Goal: Find specific page/section: Find specific page/section

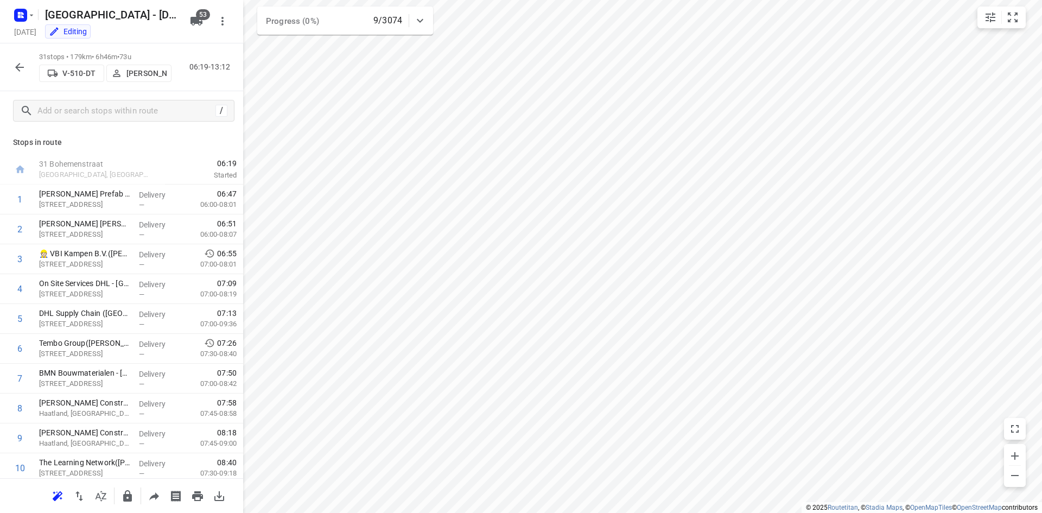
drag, startPoint x: 0, startPoint y: 0, endPoint x: 23, endPoint y: 66, distance: 69.5
click at [23, 66] on icon "button" at bounding box center [19, 67] width 13 height 13
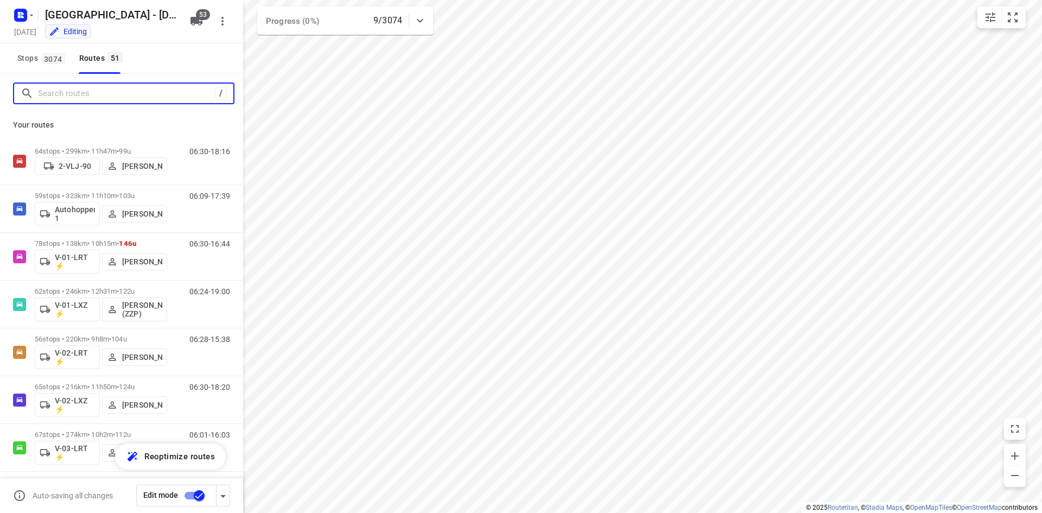
click at [156, 94] on input "Search routes" at bounding box center [126, 93] width 177 height 17
click at [195, 61] on div "Stops 3074 Routes 51" at bounding box center [121, 58] width 243 height 30
click at [139, 93] on input "Search routes" at bounding box center [125, 93] width 174 height 17
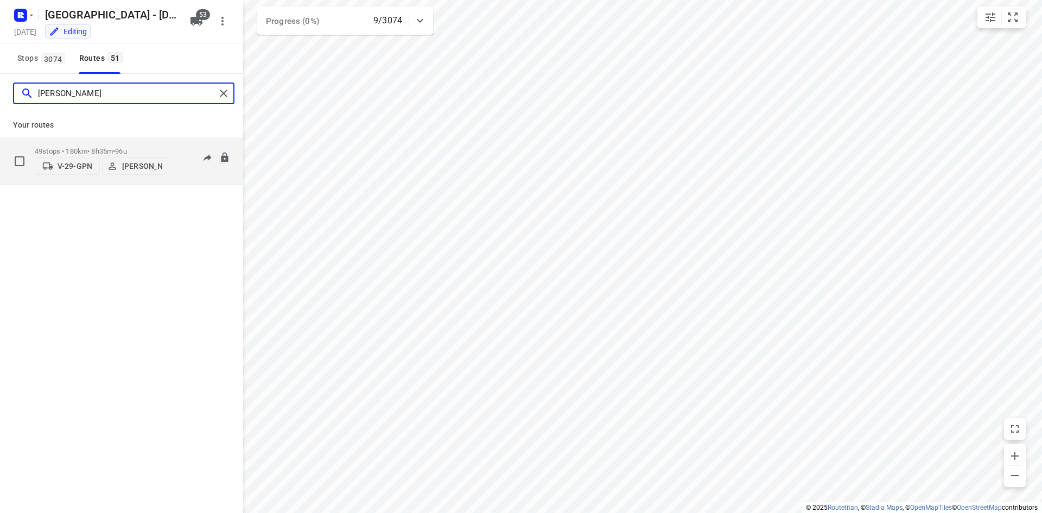
type input "johan"
click at [184, 175] on div "06:30-15:05" at bounding box center [203, 163] width 54 height 33
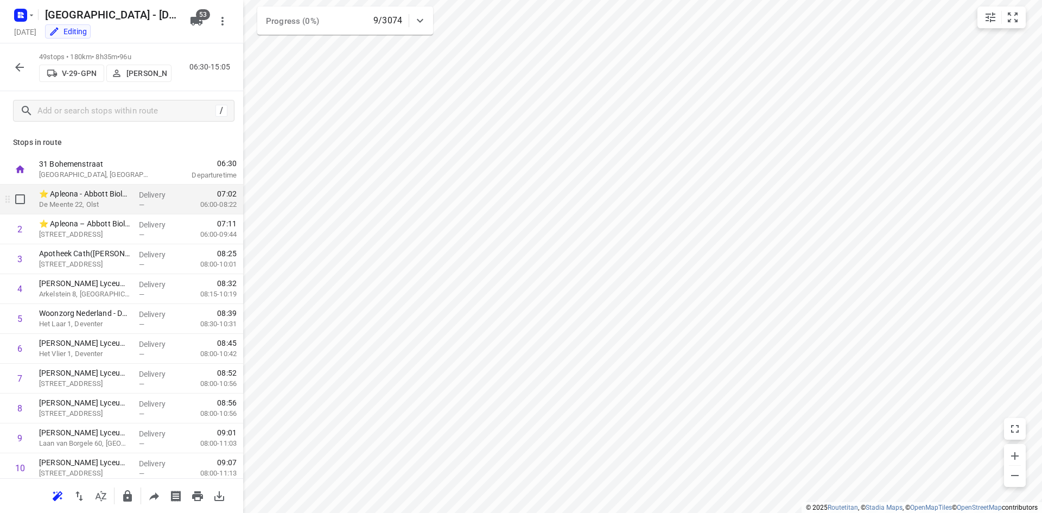
click at [110, 206] on p "De Meente 22, Olst" at bounding box center [84, 204] width 91 height 11
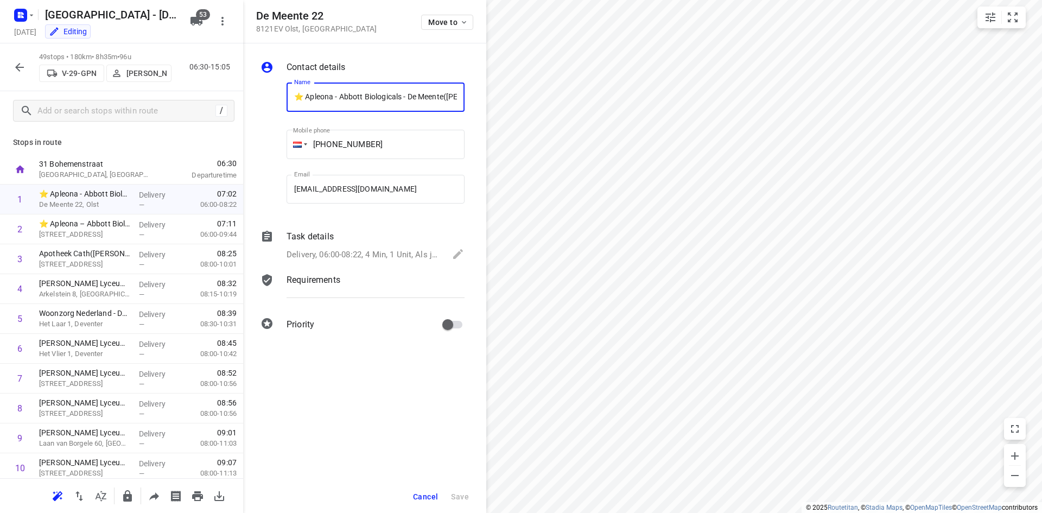
drag, startPoint x: 334, startPoint y: 97, endPoint x: 270, endPoint y: 103, distance: 63.8
click at [214, 98] on div "De Meente 22 8121EV Olst , Netherlands Move to Contact details Name ⭐ Apleona -…" at bounding box center [121, 256] width 243 height 513
click at [332, 96] on input "⭐ Apleona - Abbott Biologicals - De Meente(Burak Kocak)" at bounding box center [376, 96] width 178 height 29
click at [335, 98] on input "⭐ Apleona - Abbott Biologicals - De Meente(Burak Kocak)" at bounding box center [376, 96] width 178 height 29
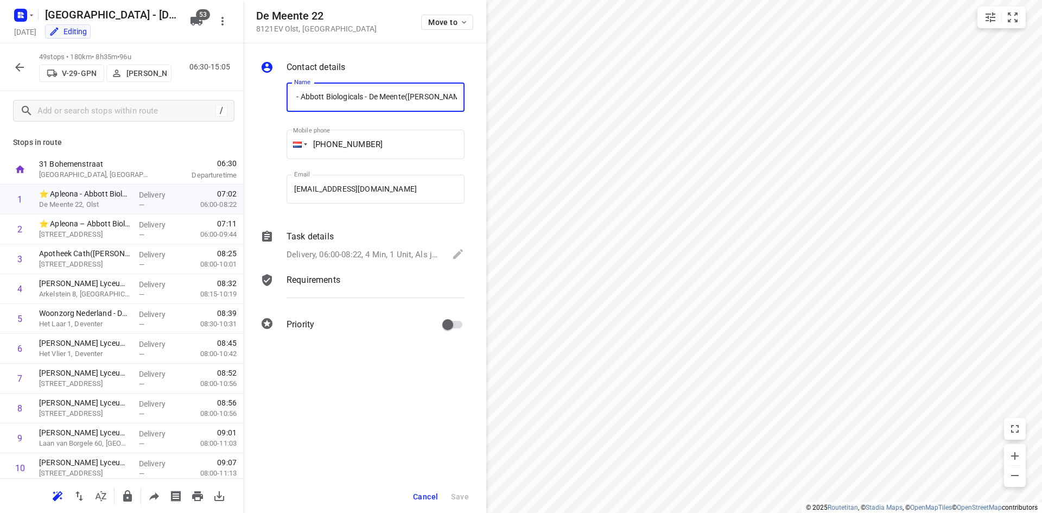
click at [488, 96] on div "i © 2025 Routetitan , © Stadia Maps , © OpenMapTiles © OpenStreetMap contributo…" at bounding box center [521, 256] width 1042 height 513
click at [437, 96] on input "⭐ Apleona - Abbott Biologicals - De Meente(Burak Kocak)" at bounding box center [376, 96] width 178 height 29
click at [13, 68] on icon "button" at bounding box center [19, 67] width 13 height 13
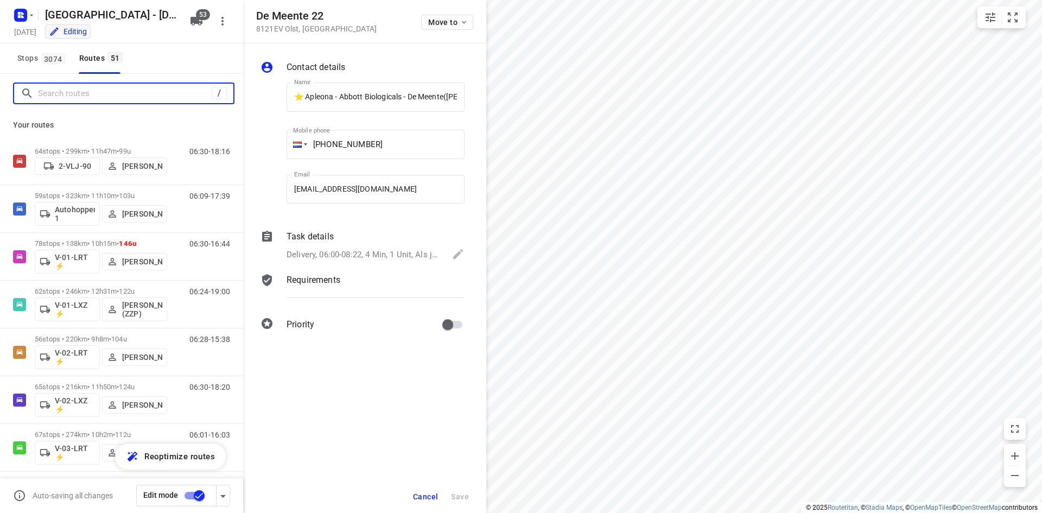
click at [77, 98] on input "Search routes" at bounding box center [125, 93] width 174 height 17
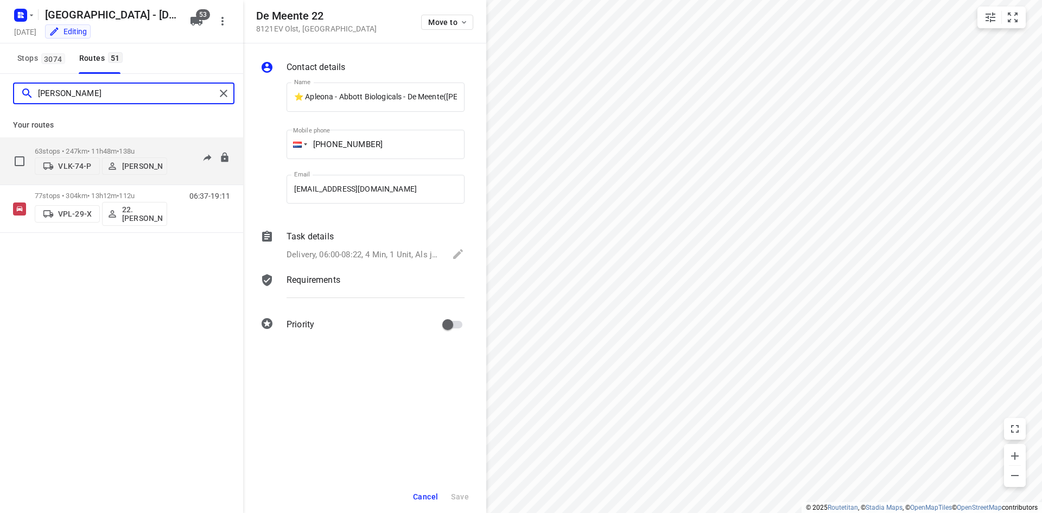
type input "frank"
click at [126, 164] on p "[PERSON_NAME]" at bounding box center [142, 166] width 40 height 9
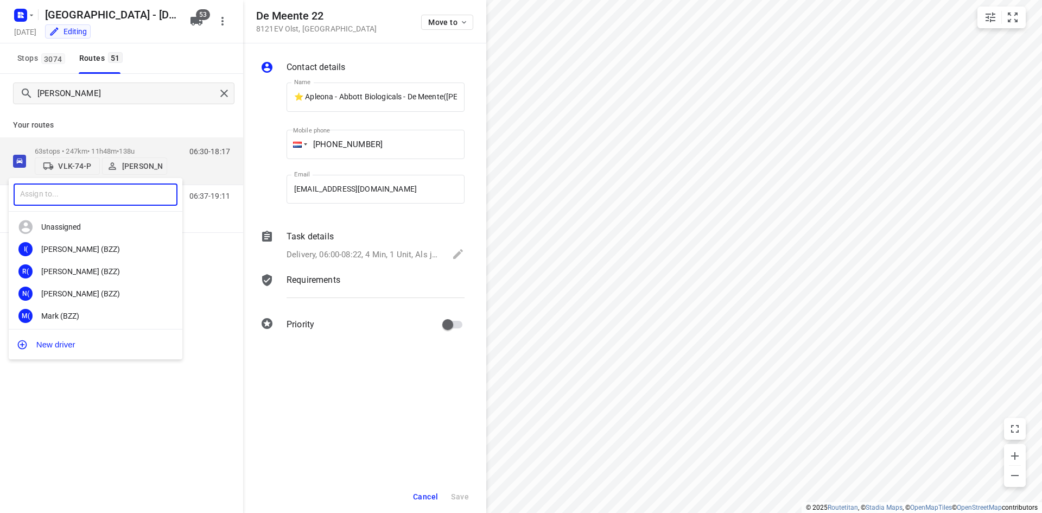
click at [130, 188] on input "text" at bounding box center [96, 194] width 164 height 22
type input "Daan"
click at [86, 268] on div "Daan Koman" at bounding box center [98, 271] width 114 height 9
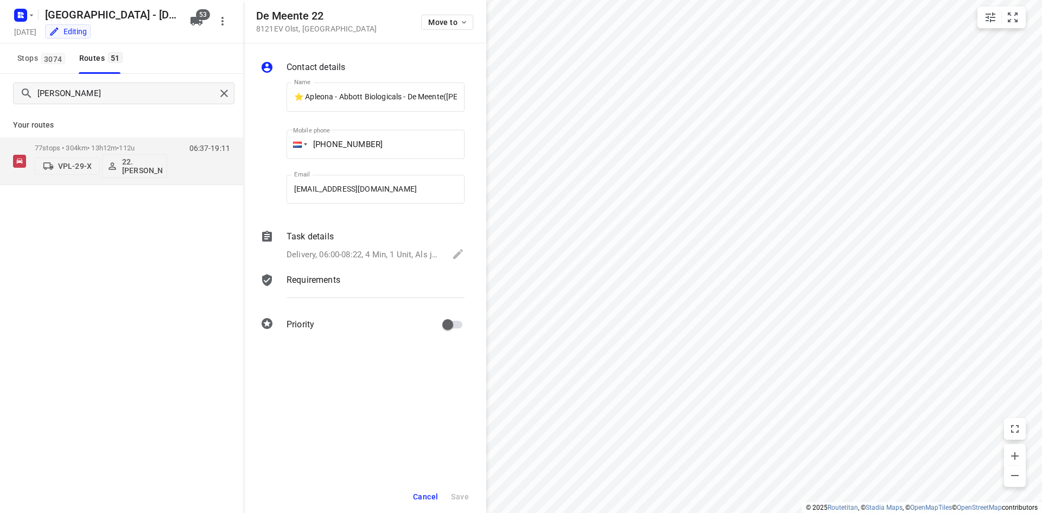
click at [125, 302] on div "frank Your routes 77 stops • 304km • 13h12m • 112u VPL-29-X 22. Franky Tahamata…" at bounding box center [121, 308] width 243 height 469
click at [428, 498] on span "Cancel" at bounding box center [425, 496] width 25 height 9
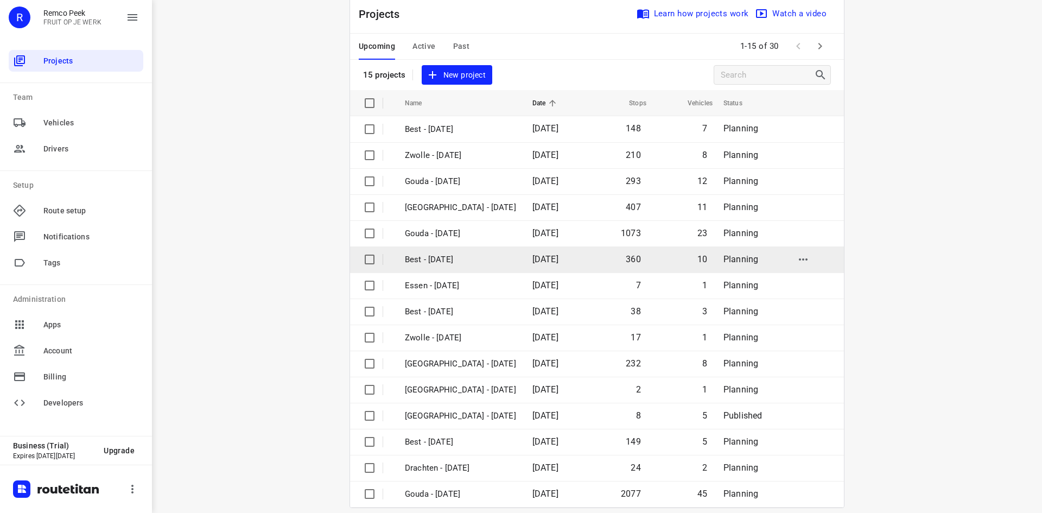
scroll to position [36, 0]
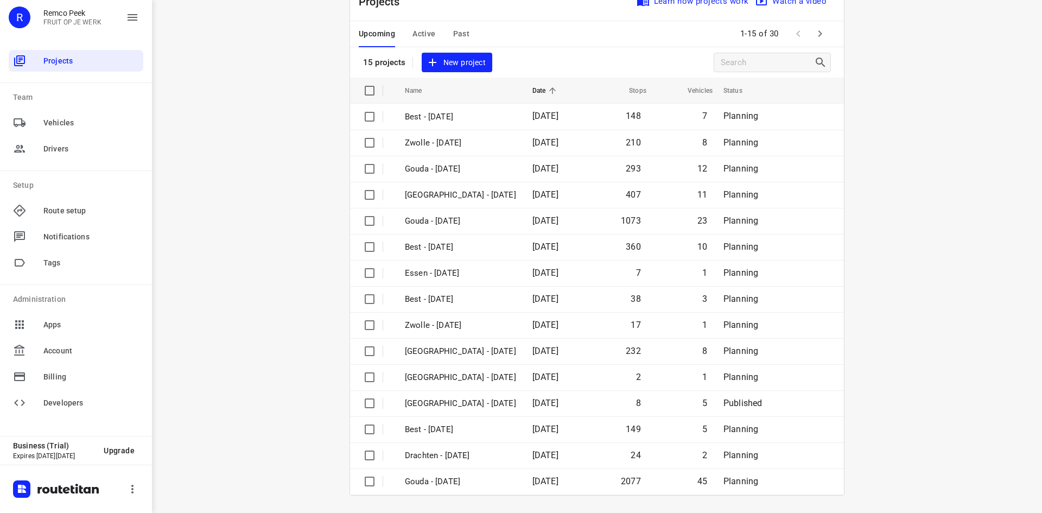
click at [423, 37] on span "Active" at bounding box center [423, 34] width 23 height 14
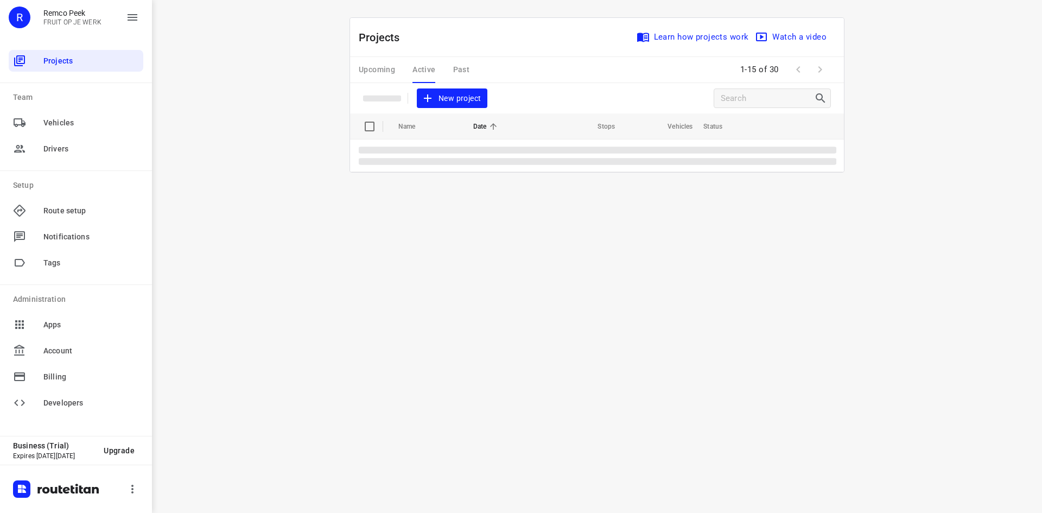
scroll to position [0, 0]
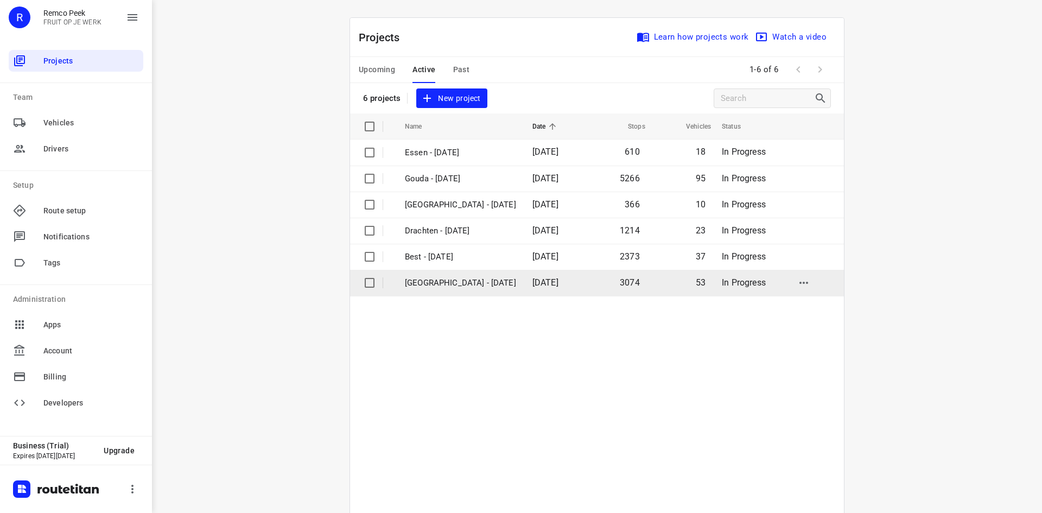
click at [461, 284] on p "[GEOGRAPHIC_DATA] - [DATE]" at bounding box center [460, 283] width 111 height 12
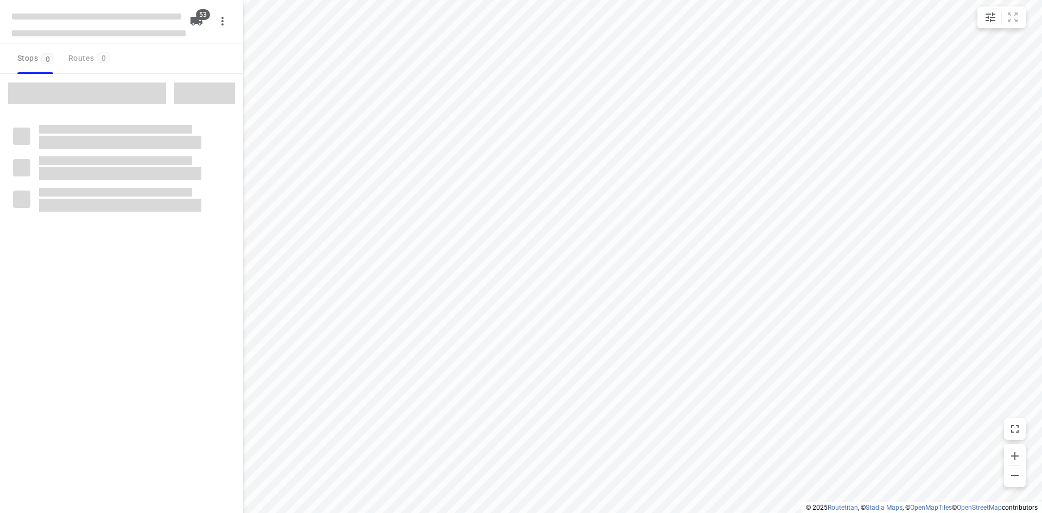
checkbox input "true"
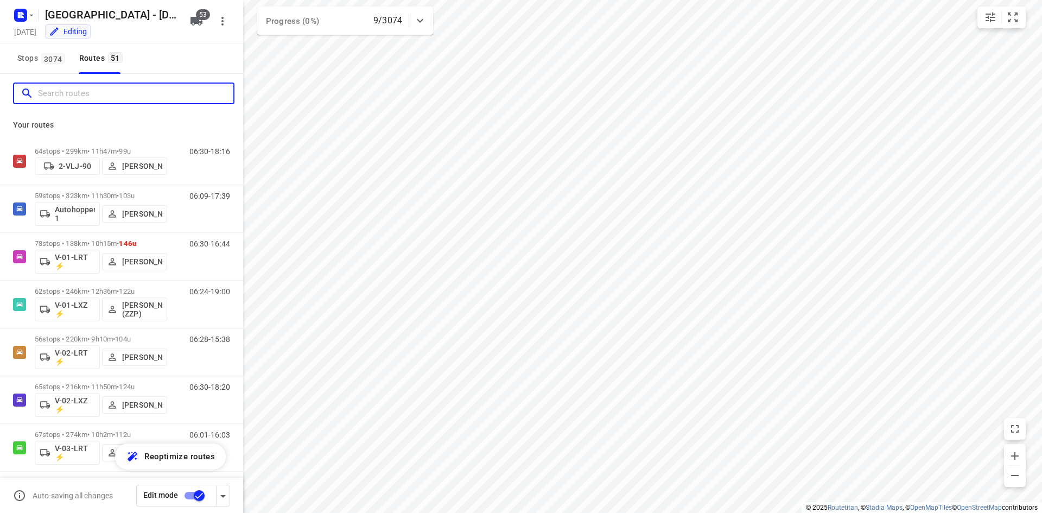
click at [161, 92] on input "Search routes" at bounding box center [135, 93] width 195 height 17
